Goal: Task Accomplishment & Management: Use online tool/utility

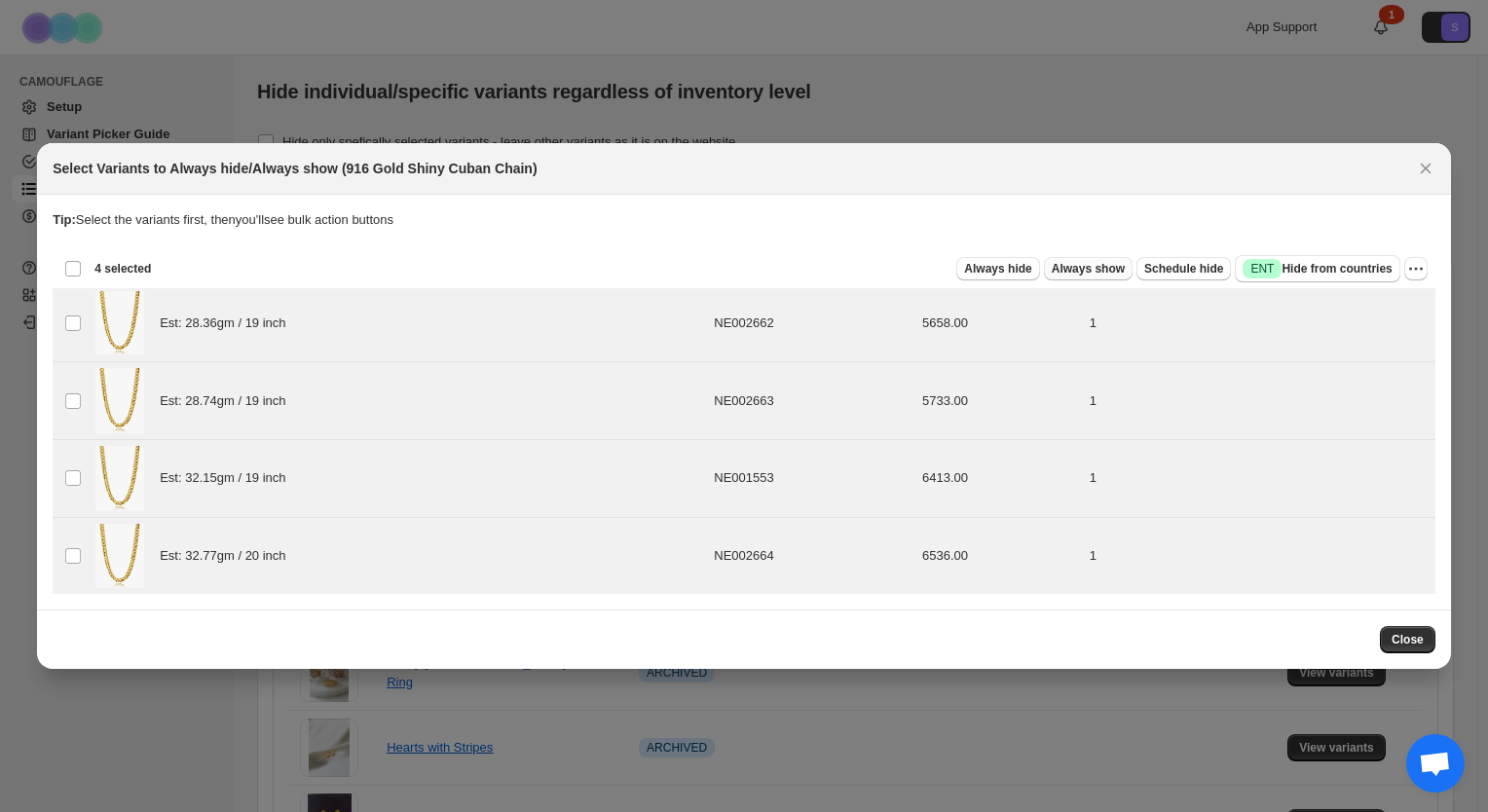
click at [1113, 262] on span "Always show" at bounding box center [1087, 269] width 73 height 16
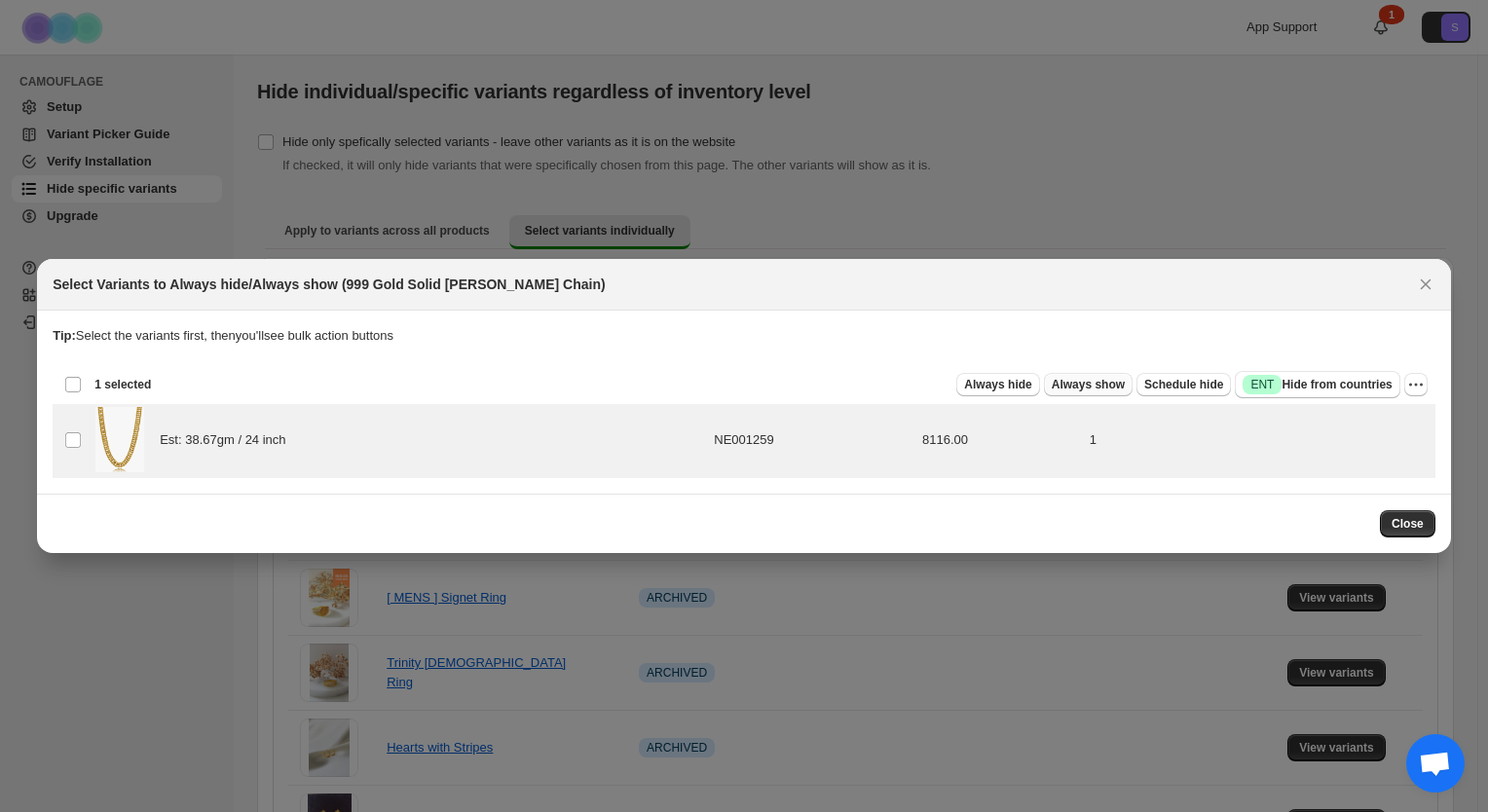
click at [1110, 384] on span "Always show" at bounding box center [1087, 385] width 73 height 16
click at [1100, 387] on span "Always show" at bounding box center [1087, 385] width 73 height 16
click at [1082, 387] on span "Always show" at bounding box center [1087, 385] width 73 height 16
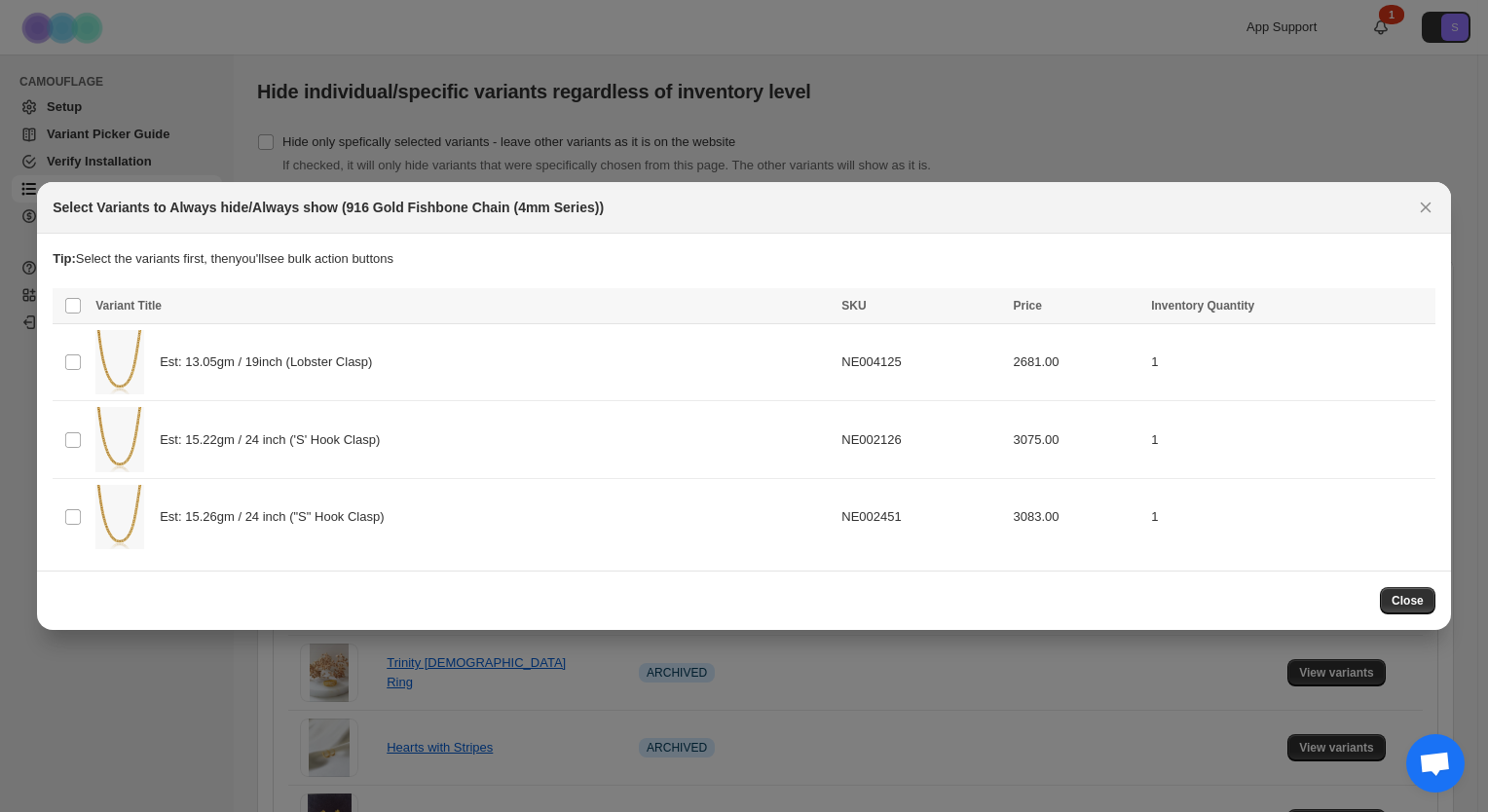
click at [85, 305] on th "Select all product variants" at bounding box center [71, 306] width 37 height 36
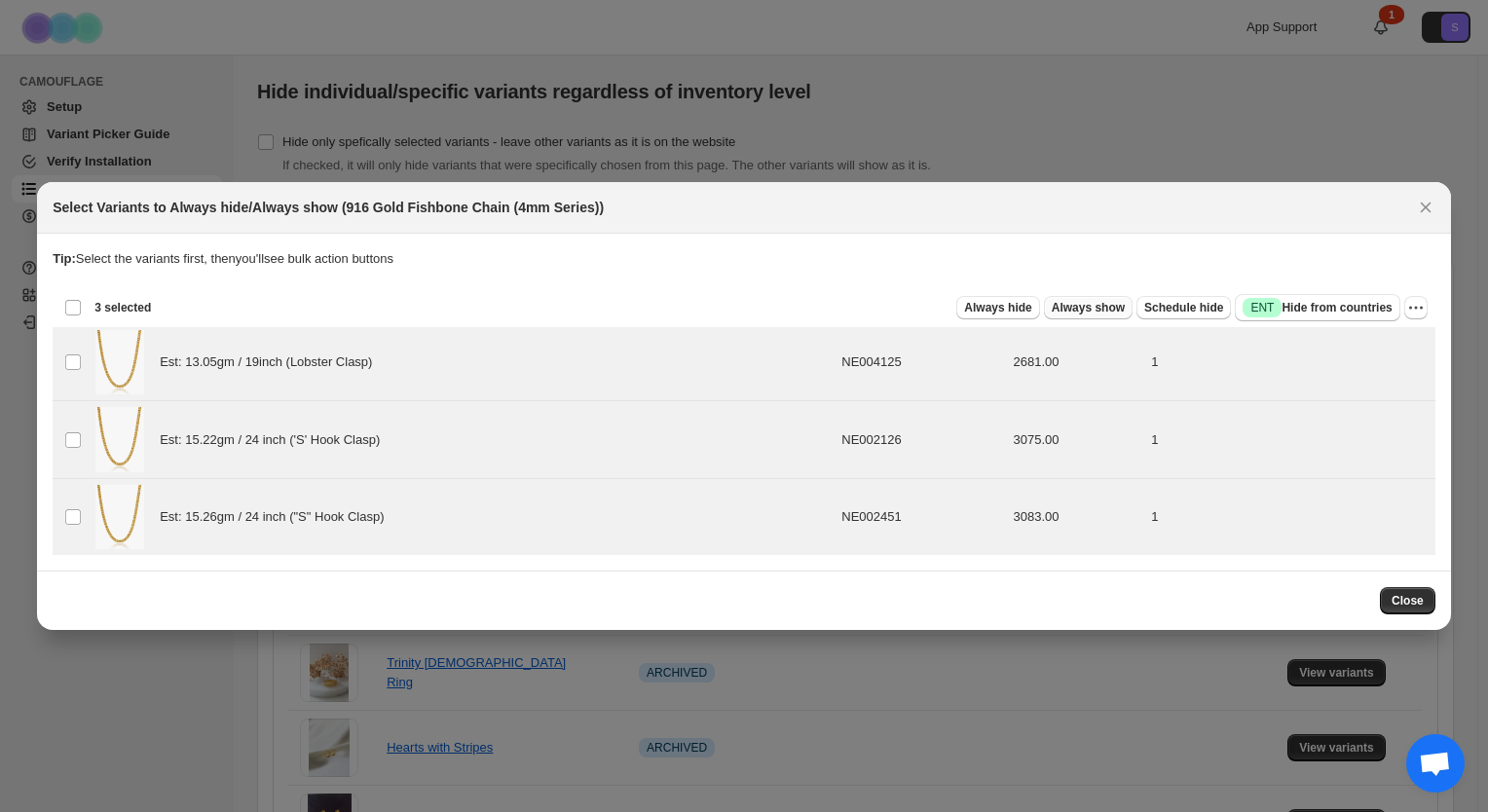
click at [1091, 310] on span "Always show" at bounding box center [1087, 308] width 73 height 16
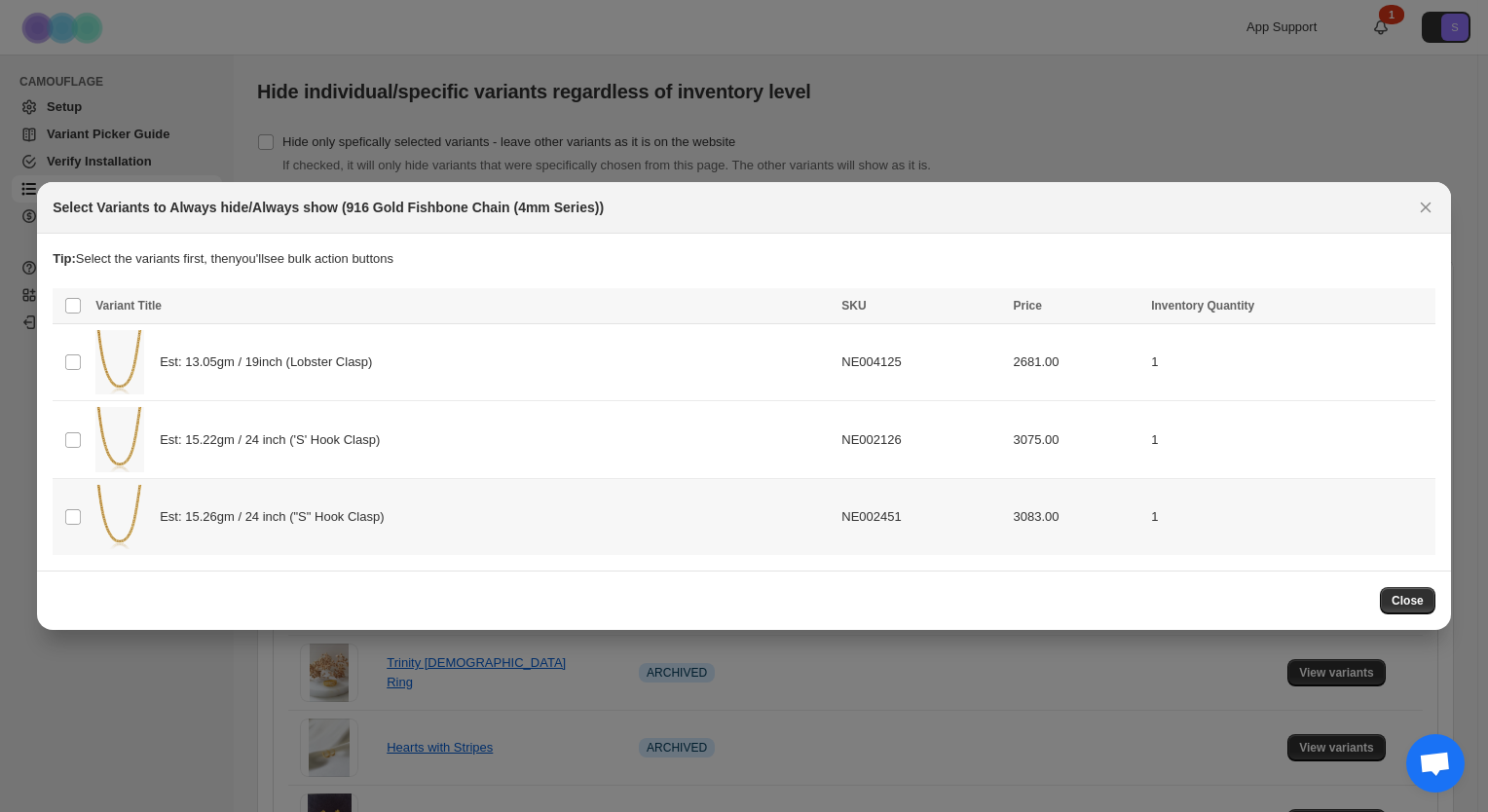
click at [60, 515] on td "Select product variant" at bounding box center [71, 516] width 37 height 77
click at [1104, 310] on span "Always show" at bounding box center [1087, 308] width 73 height 16
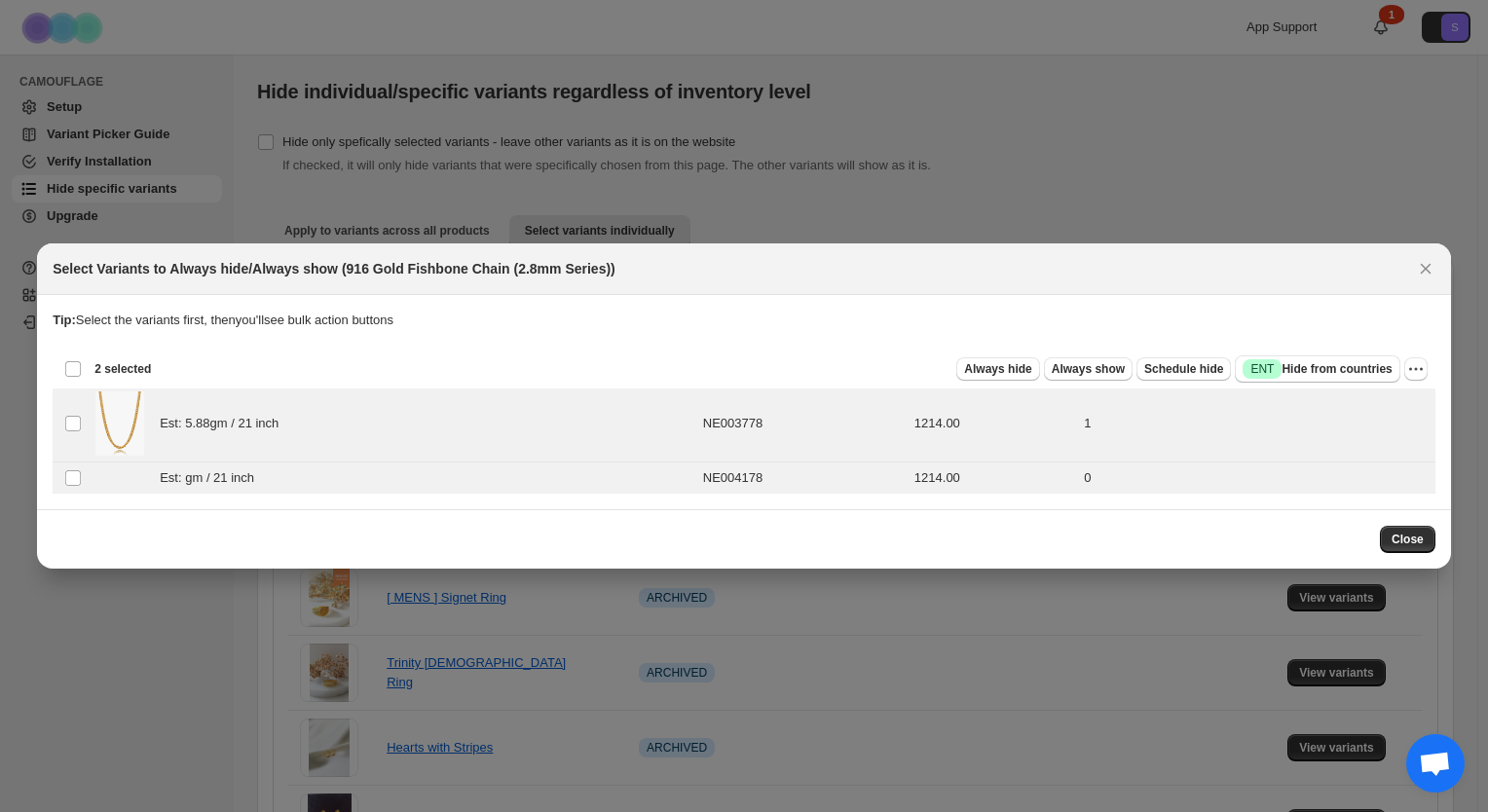
click at [1251, 178] on div at bounding box center [744, 406] width 1488 height 812
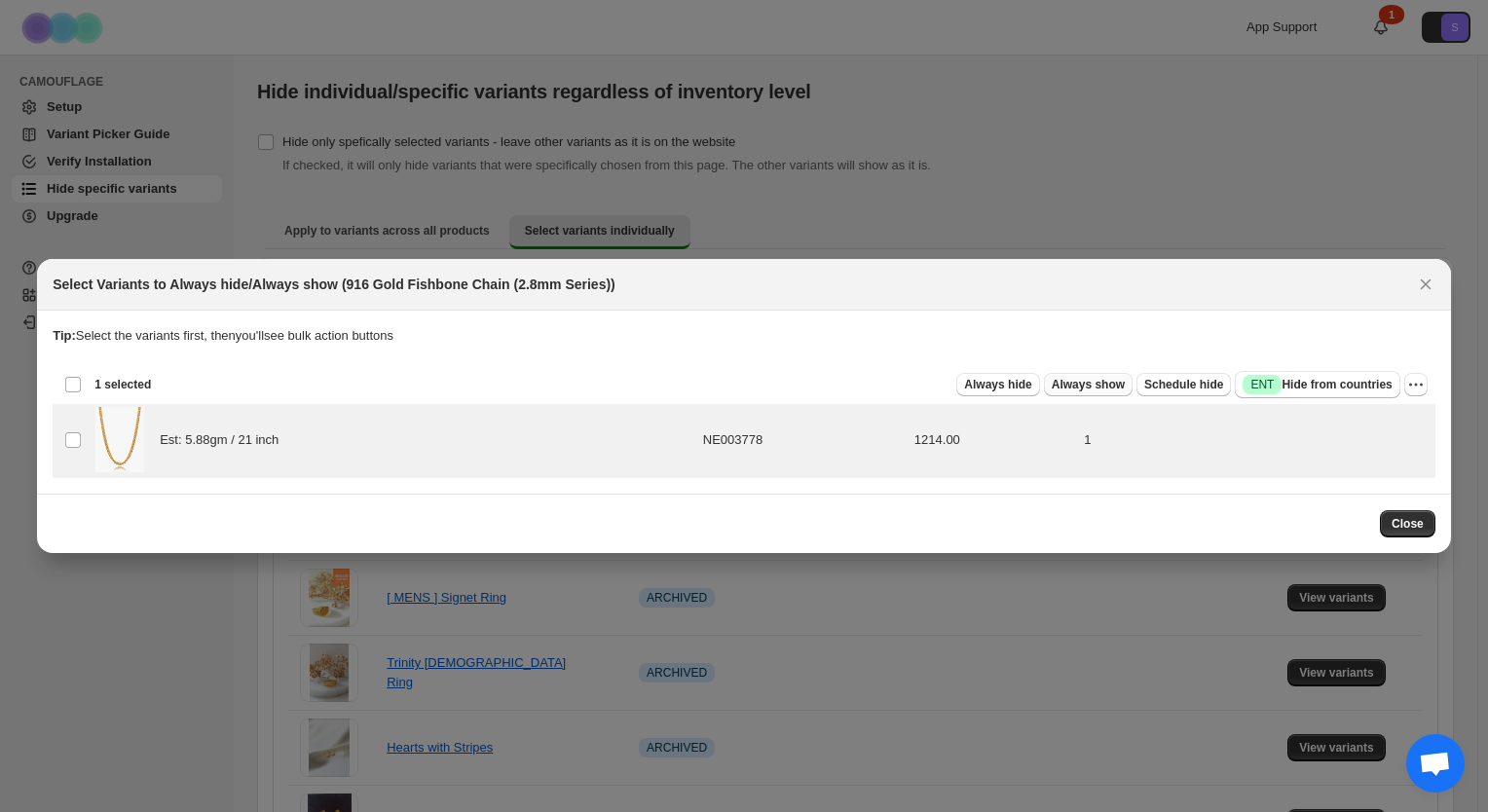
click at [1103, 388] on span "Always show" at bounding box center [1087, 385] width 73 height 16
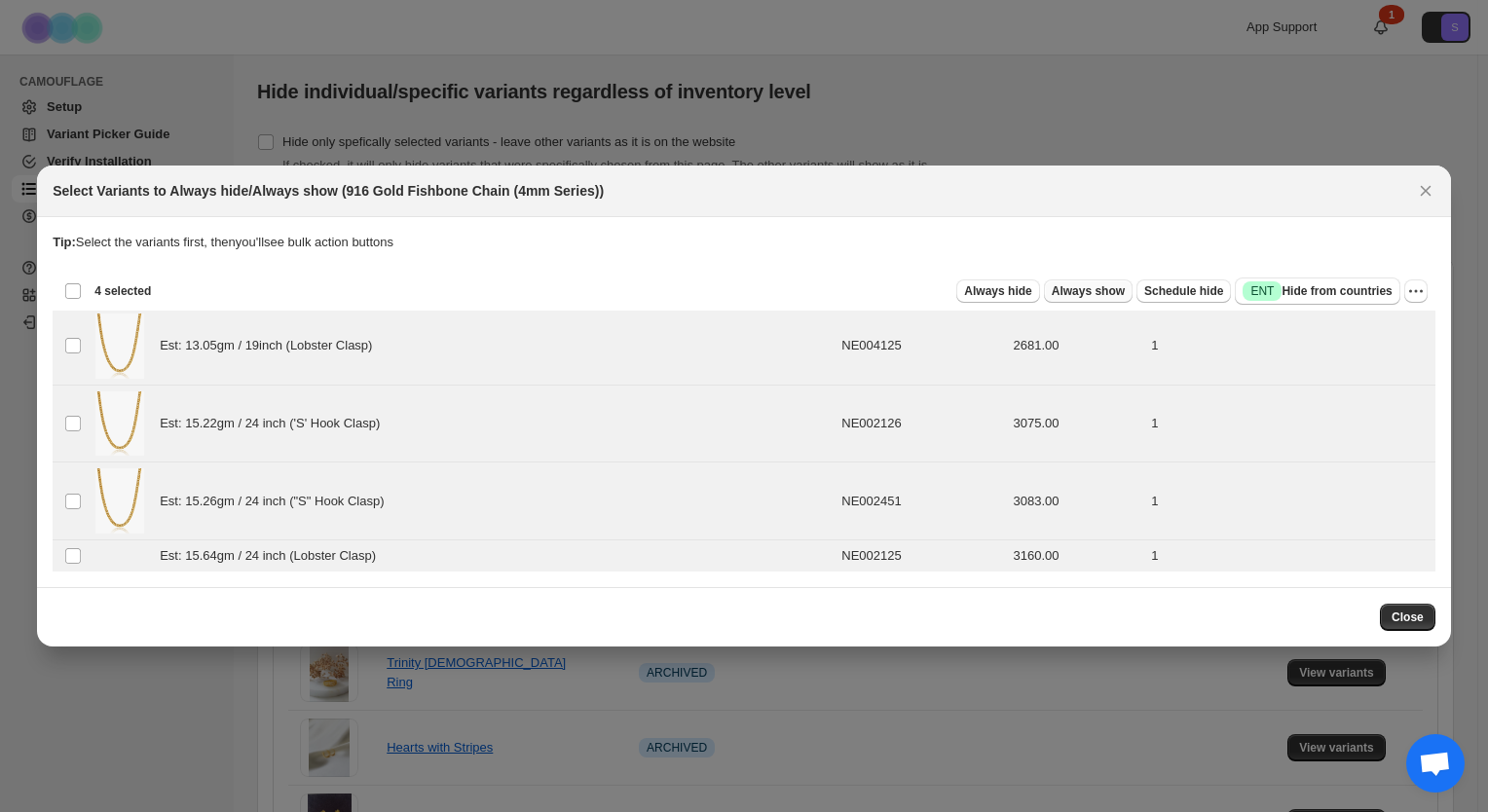
click at [1092, 294] on span "Always show" at bounding box center [1087, 291] width 73 height 16
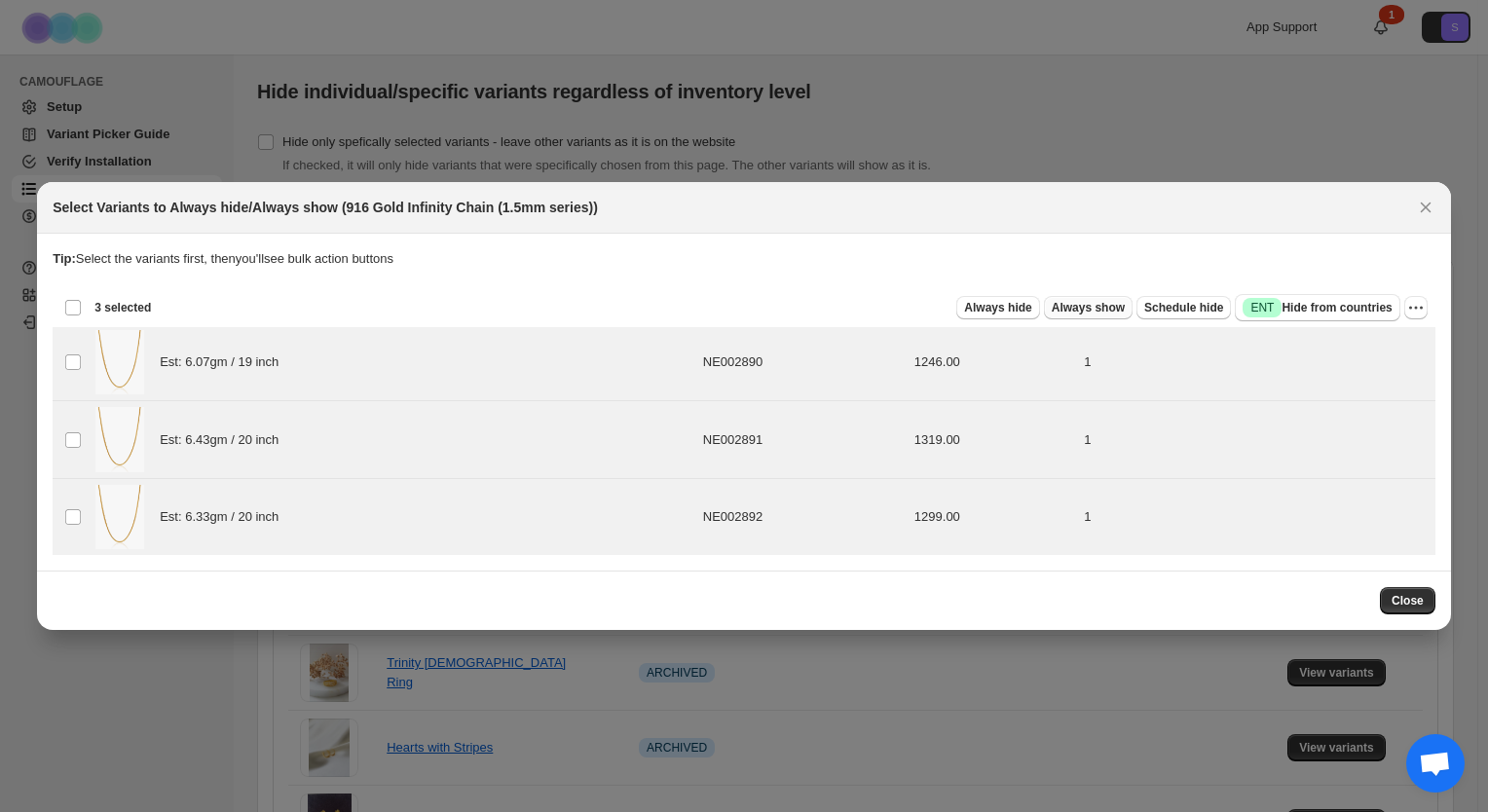
click at [1101, 313] on span "Always show" at bounding box center [1087, 308] width 73 height 16
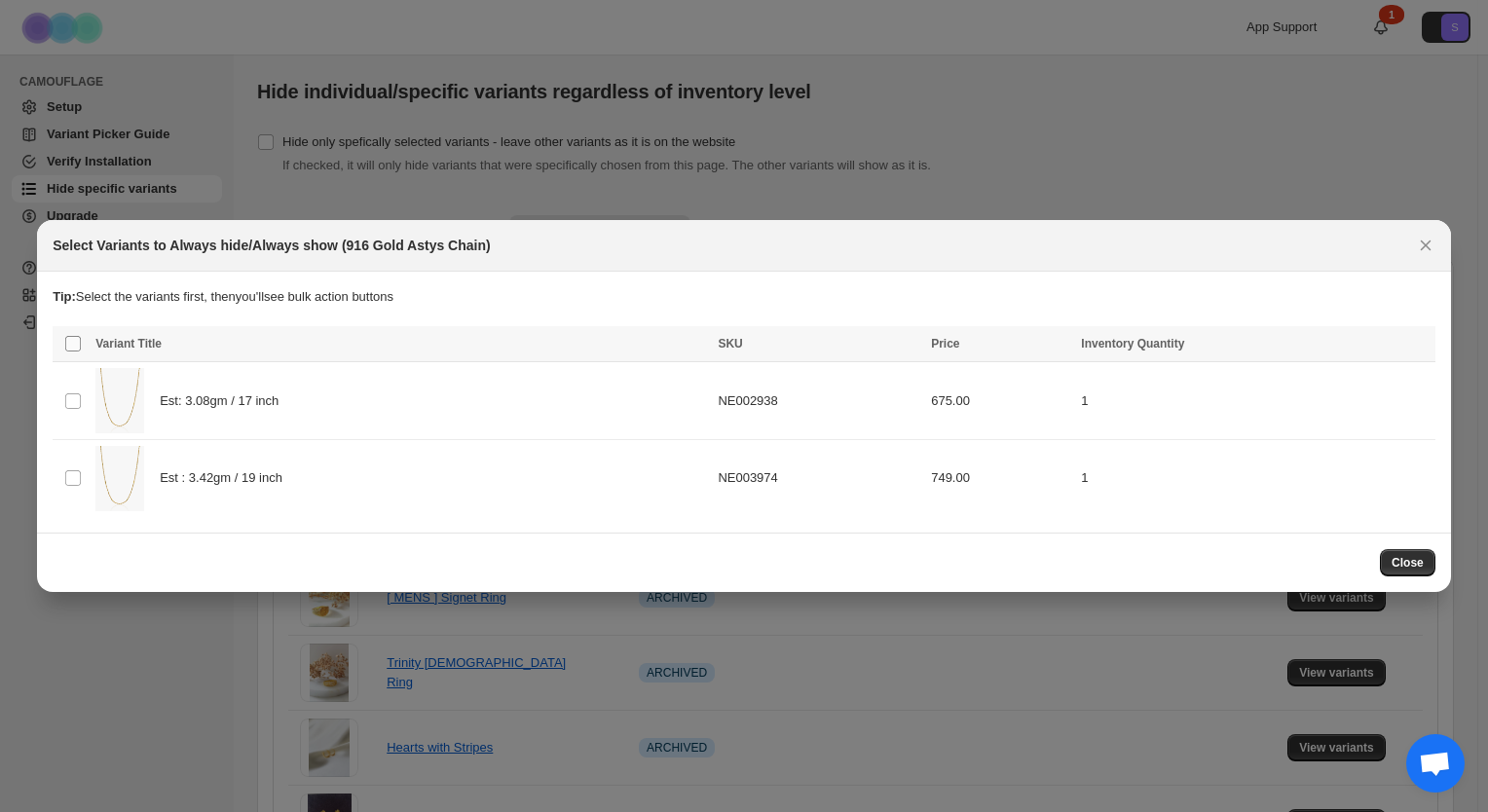
click at [64, 348] on span ":r4:" at bounding box center [73, 344] width 18 height 18
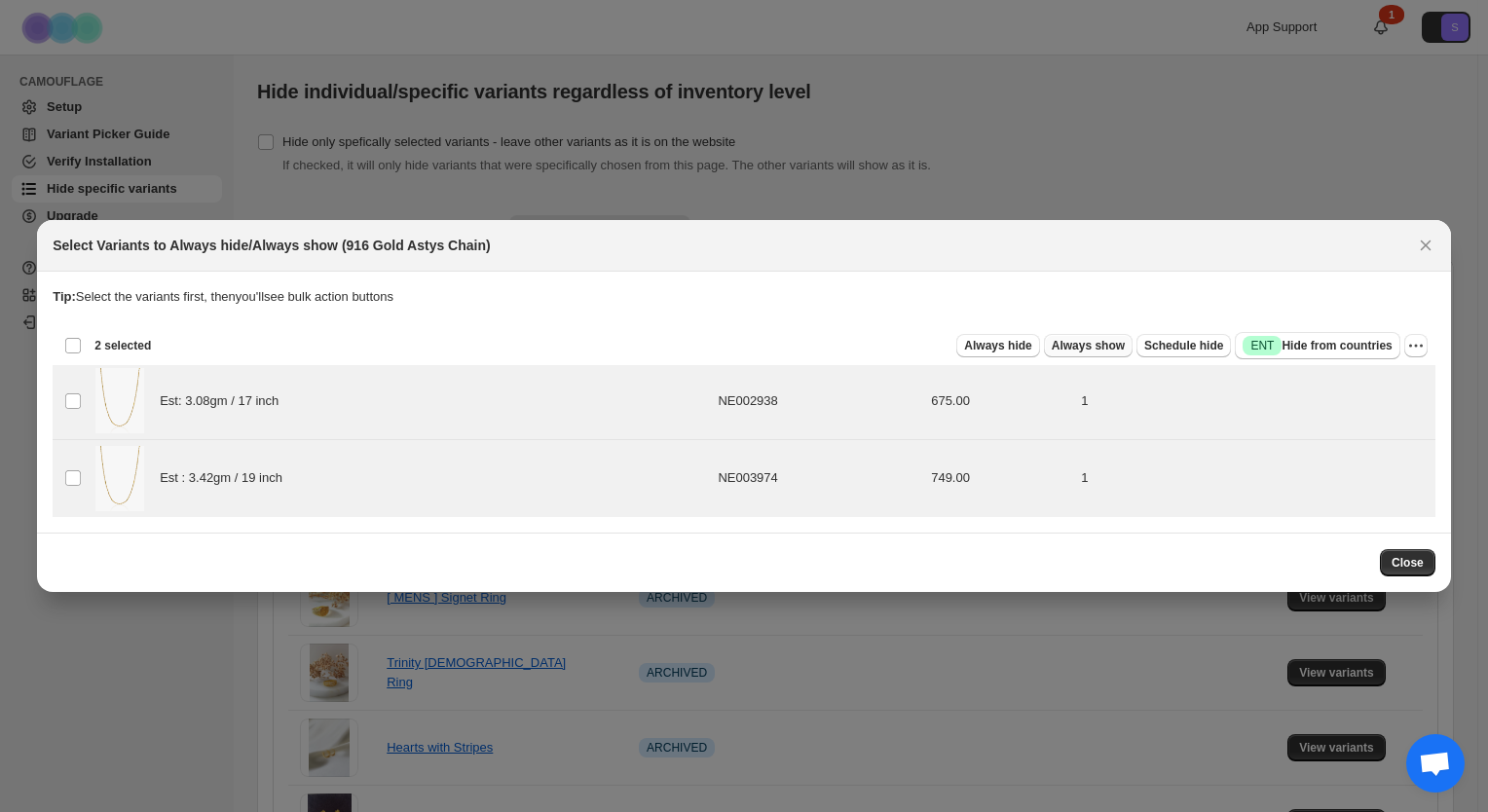
click at [1121, 341] on span "Always show" at bounding box center [1087, 346] width 73 height 16
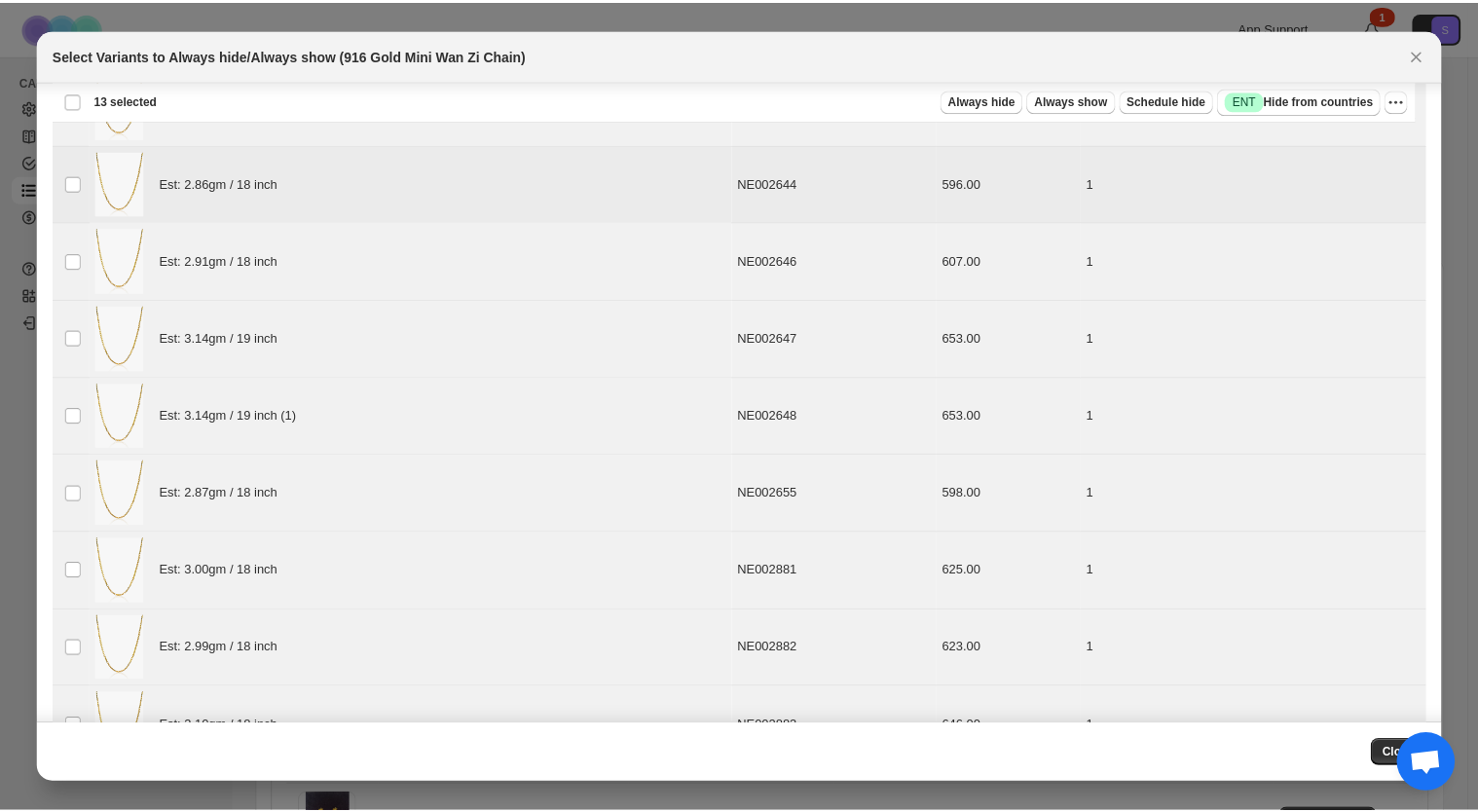
scroll to position [39, 0]
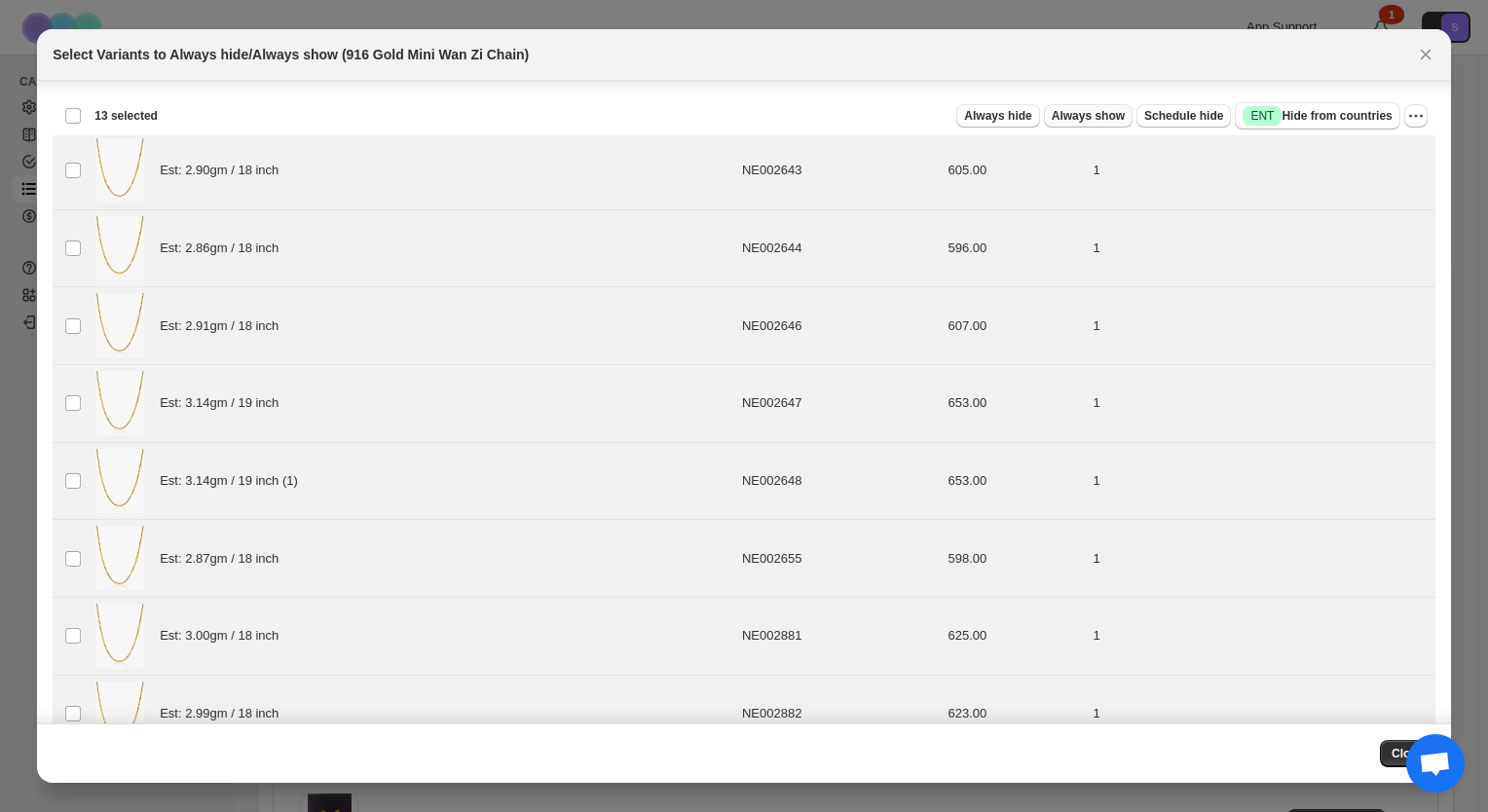
click at [1065, 115] on span "Always show" at bounding box center [1087, 116] width 73 height 16
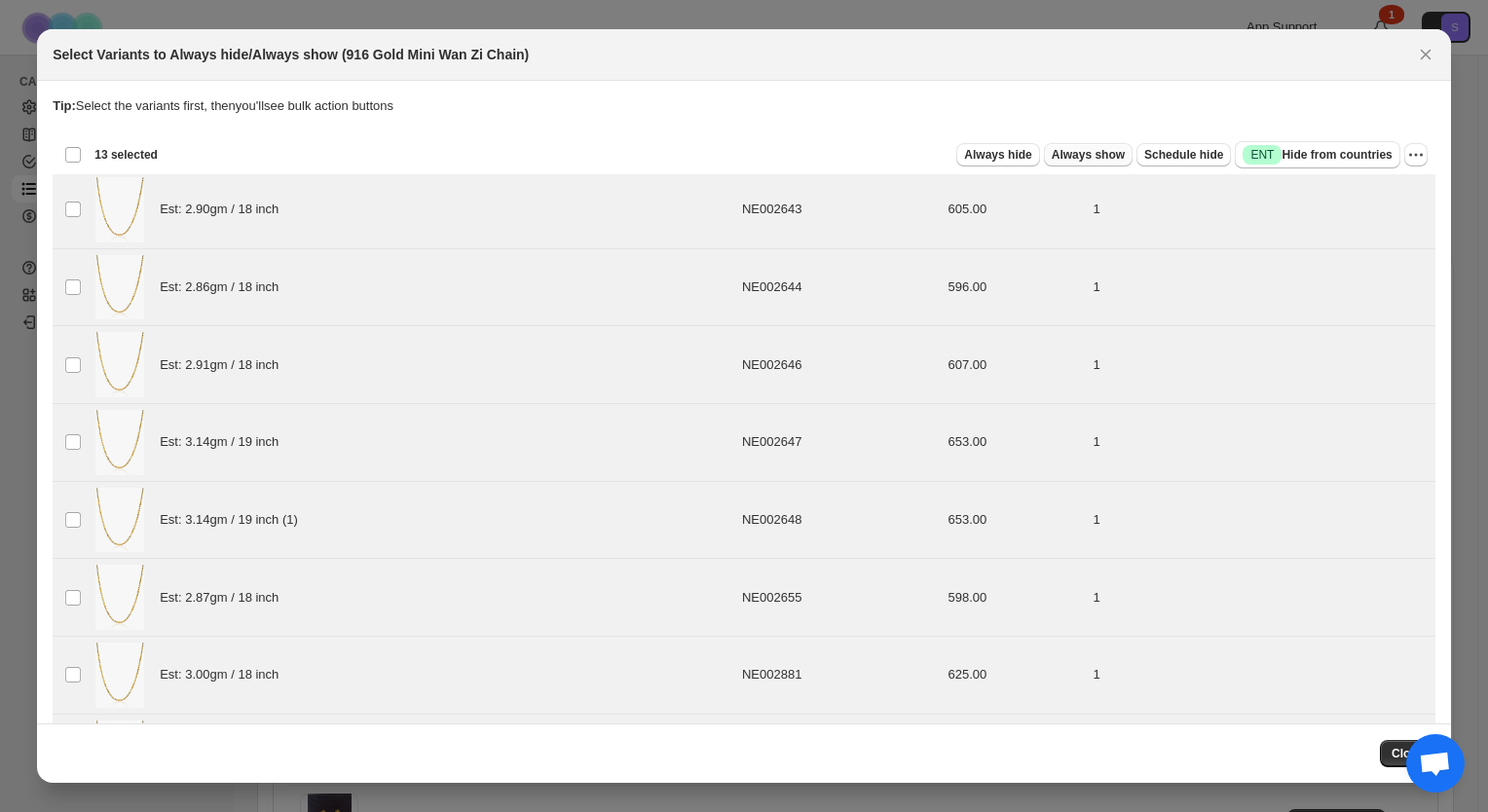
click at [1098, 156] on span "Always show" at bounding box center [1087, 155] width 73 height 16
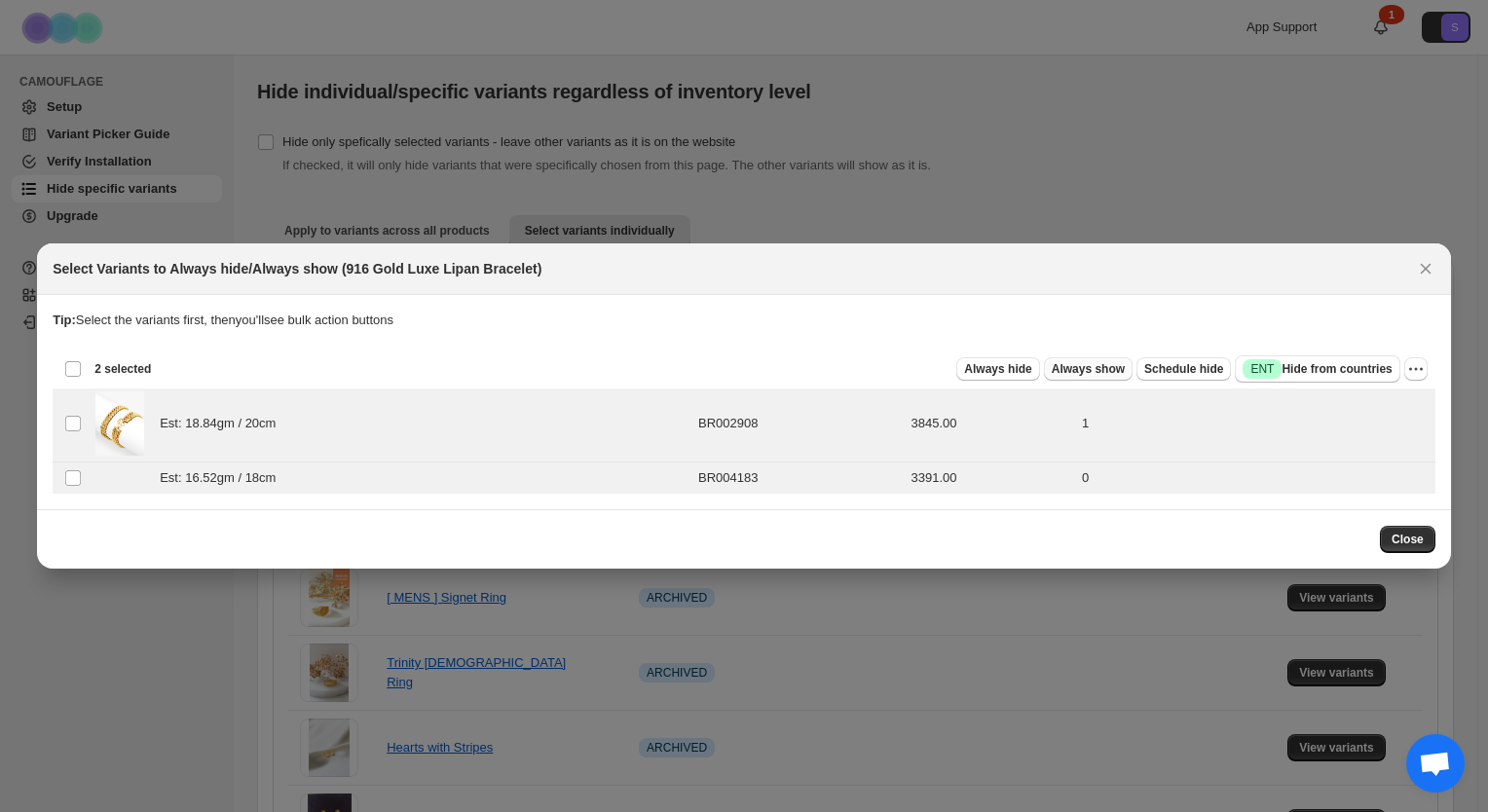
click at [1077, 367] on span "Always show" at bounding box center [1087, 369] width 73 height 16
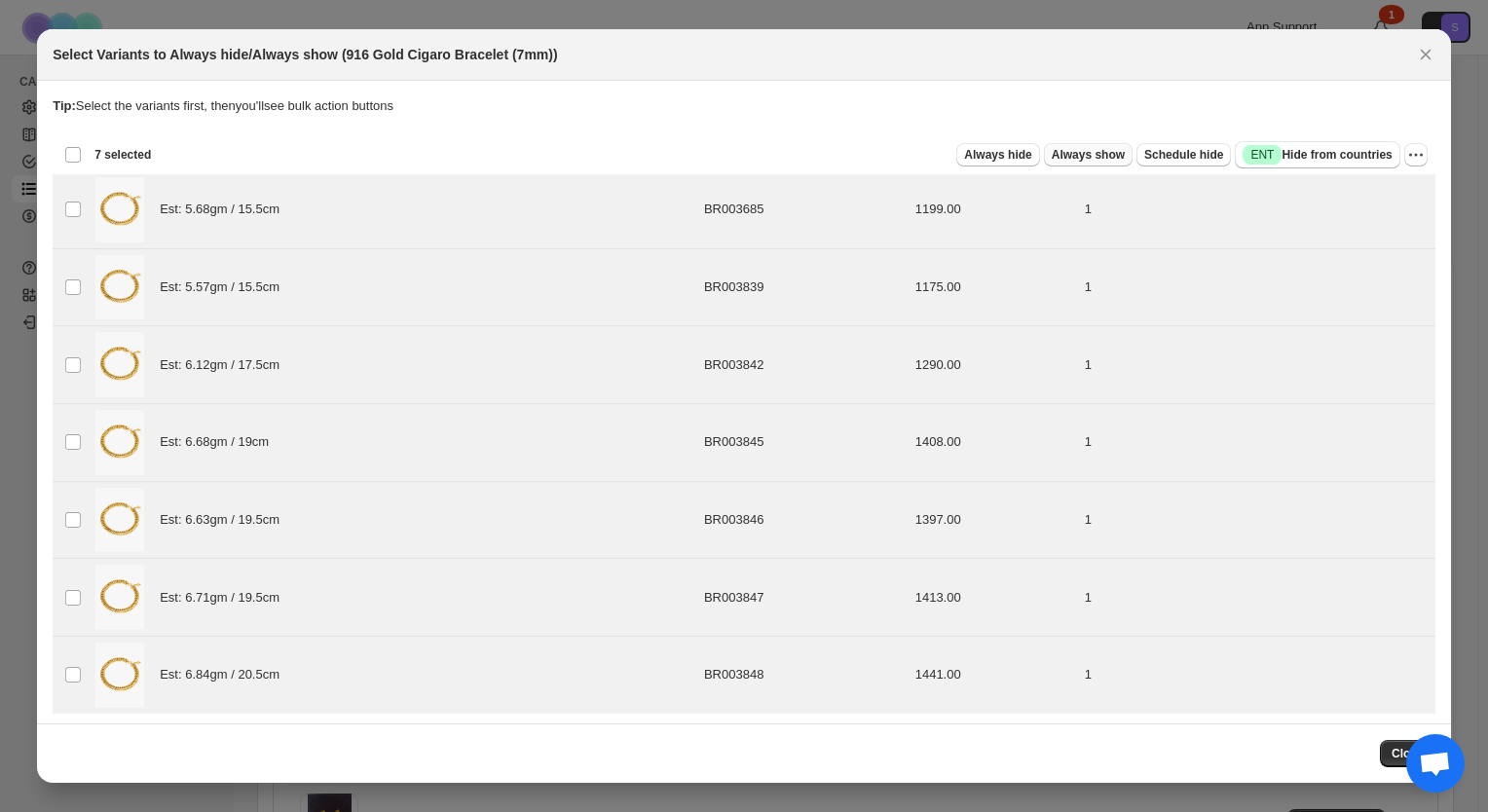
click at [1089, 155] on span "Always show" at bounding box center [1087, 155] width 73 height 16
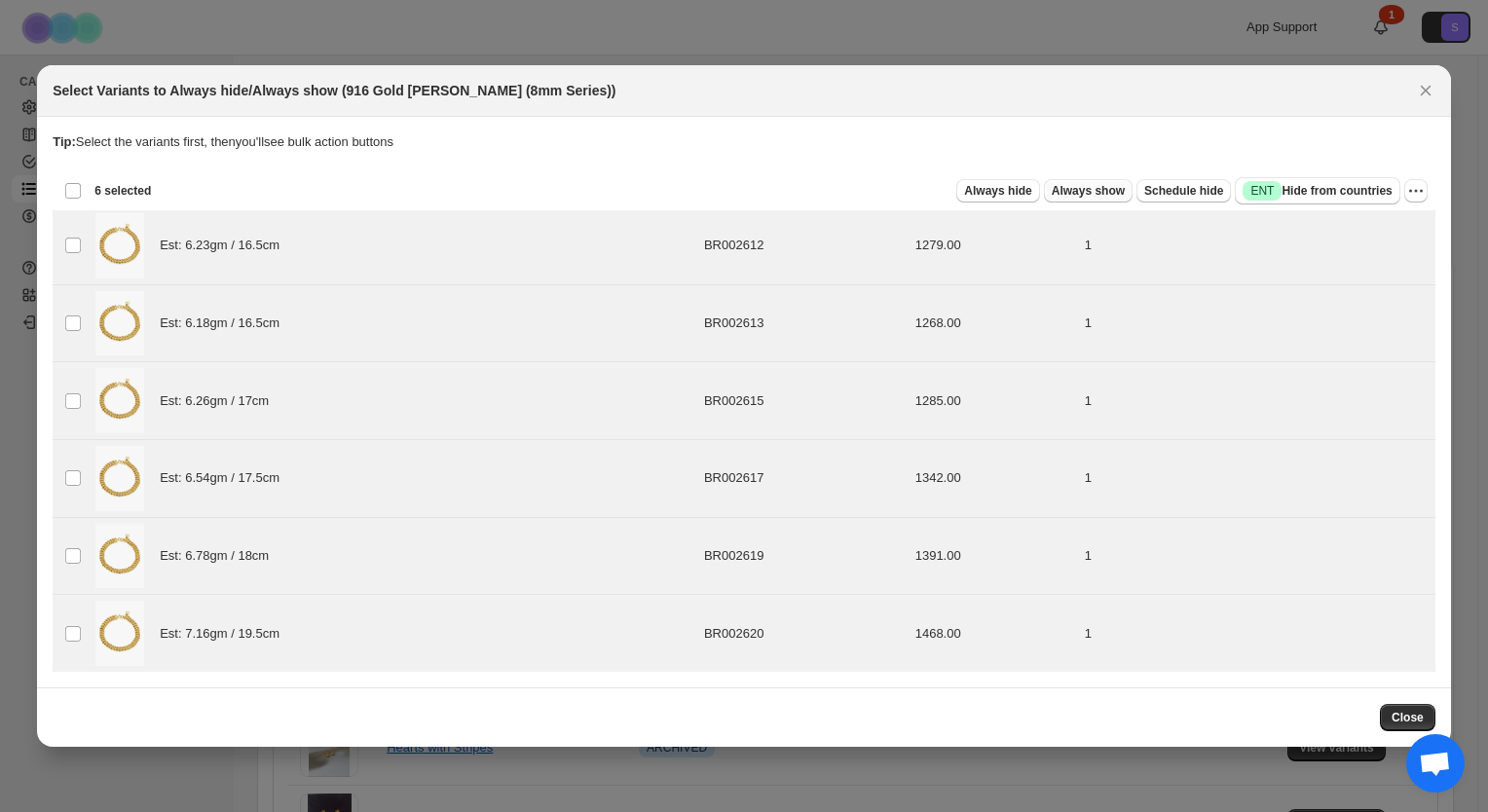
click at [1105, 187] on span "Always show" at bounding box center [1087, 191] width 73 height 16
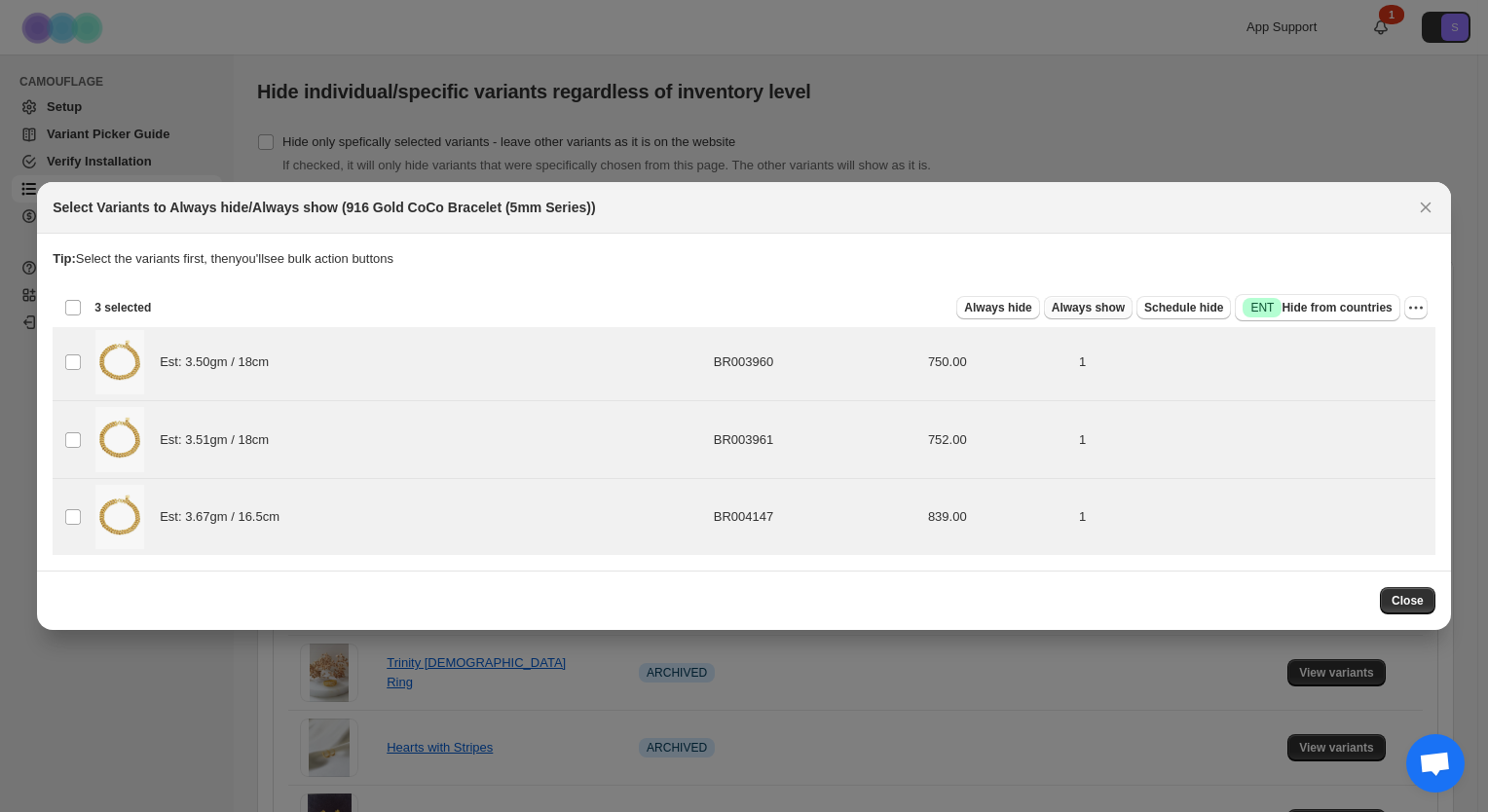
click at [1095, 310] on span "Always show" at bounding box center [1087, 308] width 73 height 16
click at [1118, 299] on button "Always show" at bounding box center [1088, 307] width 89 height 23
